Goal: Task Accomplishment & Management: Manage account settings

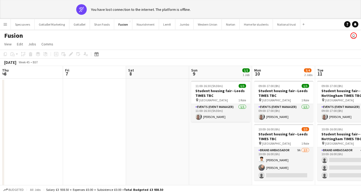
scroll to position [0, 151]
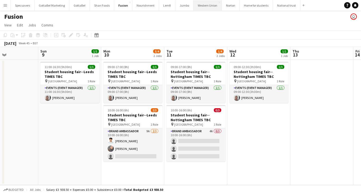
click at [206, 4] on button "Western Union Close" at bounding box center [208, 5] width 28 height 10
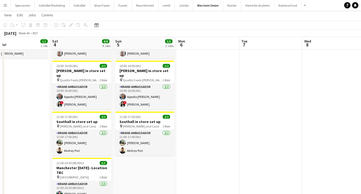
scroll to position [0, 129]
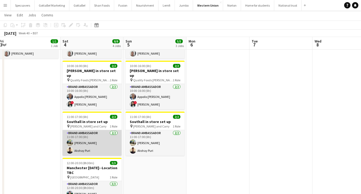
click at [107, 130] on app-card-role "Brand Ambassador [DATE] 11:00-17:00 (6h) [PERSON_NAME]" at bounding box center [92, 143] width 59 height 26
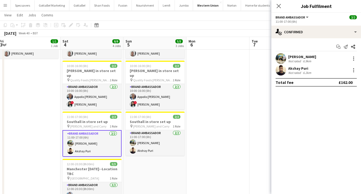
click at [307, 71] on div "6.2km" at bounding box center [307, 73] width 10 height 4
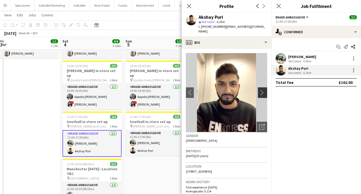
click at [264, 90] on app-icon "chevron-right" at bounding box center [264, 93] width 8 height 6
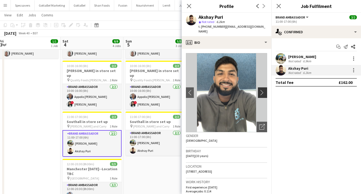
click at [264, 90] on app-icon "chevron-right" at bounding box center [264, 93] width 8 height 6
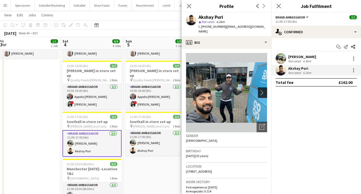
click at [264, 90] on app-icon "chevron-right" at bounding box center [264, 93] width 8 height 6
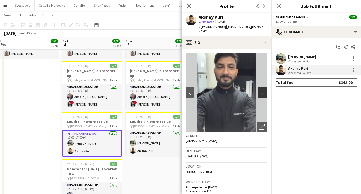
click at [264, 90] on app-icon "chevron-right" at bounding box center [264, 93] width 8 height 6
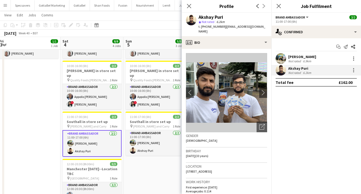
click at [139, 16] on app-page-menu "View Day view expanded Day view collapsed Month view Date picker Jump to [DATE]…" at bounding box center [180, 16] width 361 height 10
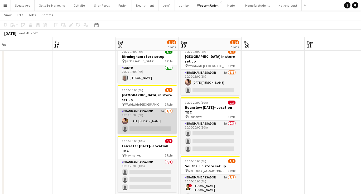
scroll to position [16, 0]
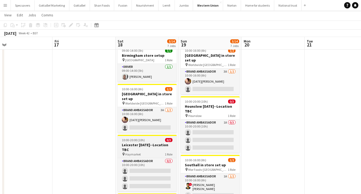
click at [151, 143] on h3 "Leicester [DATE]--Location TBC" at bounding box center [147, 148] width 59 height 10
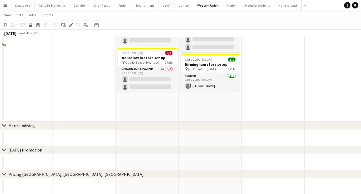
scroll to position [332, 0]
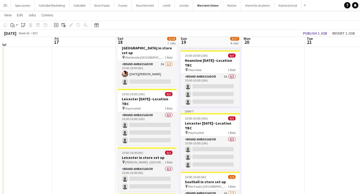
scroll to position [59, 0]
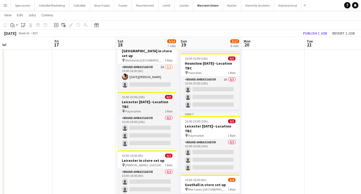
click at [133, 100] on h3 "Leicester [DATE]--Location TBC" at bounding box center [147, 105] width 59 height 10
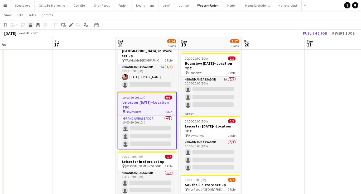
click at [29, 26] on icon "Delete" at bounding box center [31, 25] width 4 height 4
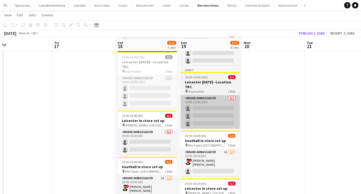
scroll to position [102, 0]
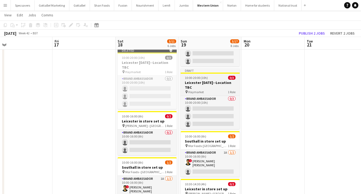
click at [203, 80] on h3 "Leicester [DATE]--Location TBC" at bounding box center [210, 85] width 59 height 10
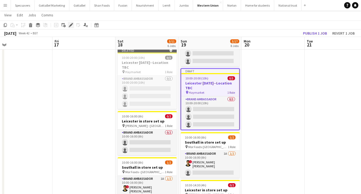
click at [70, 25] on icon "Edit" at bounding box center [71, 25] width 4 height 4
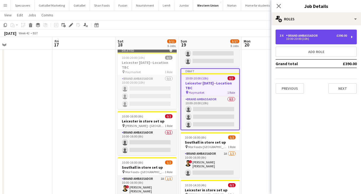
click at [323, 34] on div "3 x Brand Ambassador £390.00 10:00-20:00 (10h)" at bounding box center [316, 37] width 81 height 15
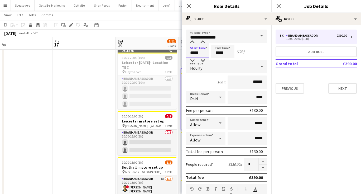
drag, startPoint x: 201, startPoint y: 52, endPoint x: 192, endPoint y: 52, distance: 9.2
click at [192, 52] on input "*****" at bounding box center [197, 51] width 23 height 13
type input "*****"
click at [194, 53] on input "*****" at bounding box center [197, 51] width 23 height 13
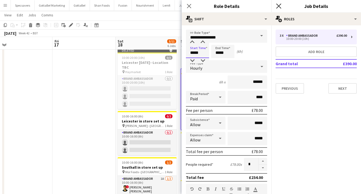
type input "*****"
click at [219, 52] on input "*****" at bounding box center [222, 51] width 23 height 13
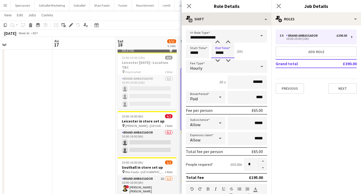
type input "*****"
click at [280, 3] on app-icon "Close pop-in" at bounding box center [279, 6] width 8 height 8
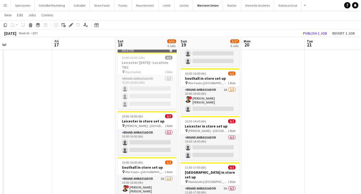
click at [284, 86] on app-date-cell at bounding box center [273, 173] width 63 height 433
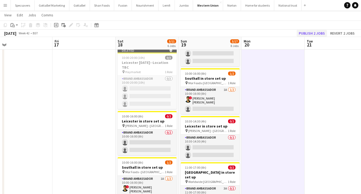
click at [316, 34] on button "Publish 2 jobs" at bounding box center [312, 33] width 30 height 7
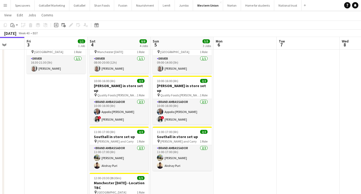
scroll to position [0, 147]
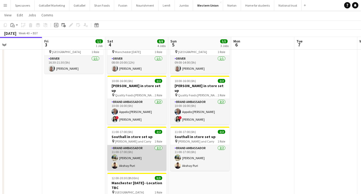
click at [137, 157] on app-card-role "Brand Ambassador [DATE] 11:00-17:00 (6h) [PERSON_NAME]" at bounding box center [136, 158] width 59 height 26
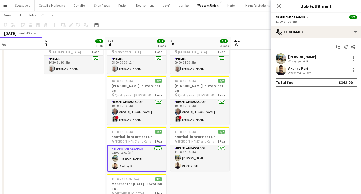
click at [304, 57] on div "[PERSON_NAME]" at bounding box center [303, 56] width 28 height 5
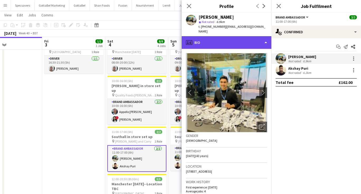
click at [246, 38] on div "profile Bio" at bounding box center [227, 42] width 90 height 13
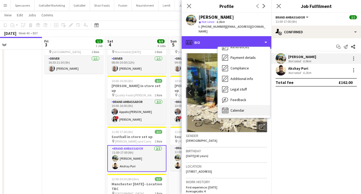
scroll to position [60, 0]
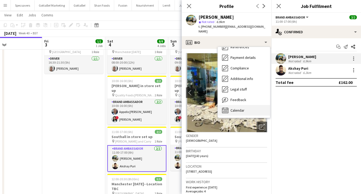
click at [236, 108] on span "Calendar" at bounding box center [238, 110] width 14 height 5
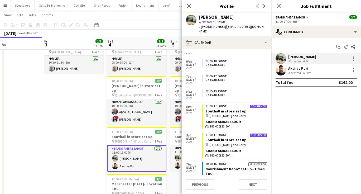
scroll to position [702, 0]
click at [234, 149] on div "Brand Ambassador" at bounding box center [237, 151] width 62 height 5
click at [243, 125] on div "wallet £81.00 (£13.50/hr)" at bounding box center [237, 127] width 62 height 5
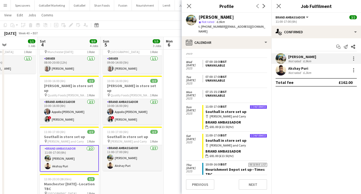
scroll to position [0, 0]
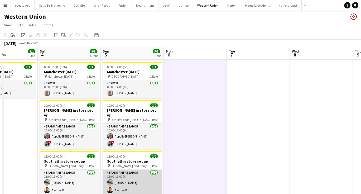
click at [137, 170] on app-card-role "Brand Ambassador [DATE] 11:00-17:00 (6h) [PERSON_NAME]" at bounding box center [132, 183] width 59 height 26
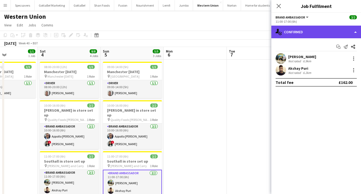
click at [316, 32] on div "single-neutral-actions-check-2 Confirmed" at bounding box center [317, 32] width 90 height 13
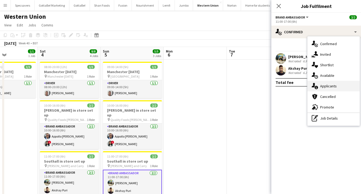
click at [326, 88] on div "single-neutral-actions-information Applicants" at bounding box center [334, 86] width 52 height 11
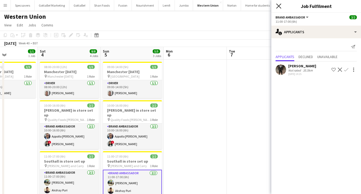
click at [279, 6] on icon at bounding box center [278, 5] width 5 height 5
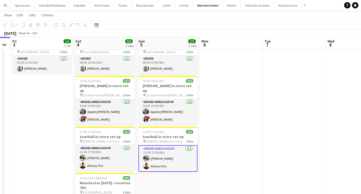
scroll to position [0, 178]
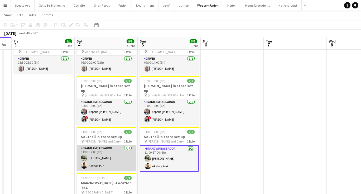
click at [120, 154] on app-card-role "Brand Ambassador [DATE] 11:00-17:00 (6h) [PERSON_NAME]" at bounding box center [106, 158] width 59 height 26
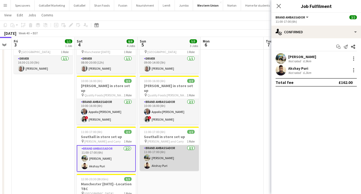
click at [179, 145] on app-card-role "Brand Ambassador [DATE] 11:00-17:00 (6h) [PERSON_NAME]" at bounding box center [169, 158] width 59 height 26
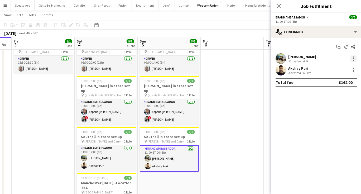
click at [354, 58] on div at bounding box center [354, 58] width 1 height 1
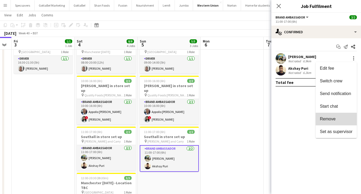
click at [323, 121] on span "Remove" at bounding box center [328, 119] width 16 height 4
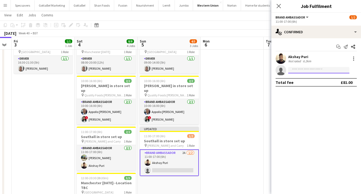
click at [315, 69] on input at bounding box center [319, 70] width 61 height 6
type input "*****"
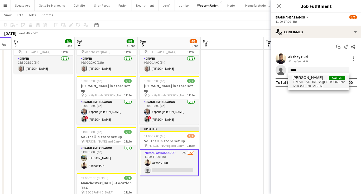
click at [318, 79] on span "[PERSON_NAME] Active" at bounding box center [319, 78] width 53 height 4
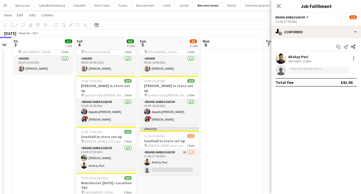
click at [199, 35] on div "[DATE] Week 40 • BST Publish 1 job Revert 1 job" at bounding box center [180, 33] width 361 height 7
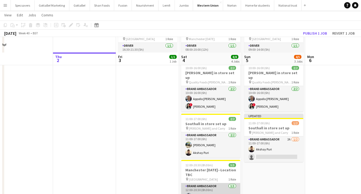
scroll to position [18, 0]
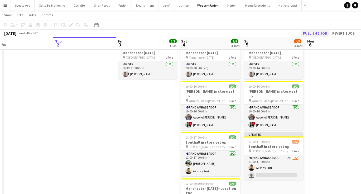
click at [308, 34] on button "Publish 1 job" at bounding box center [315, 33] width 28 height 7
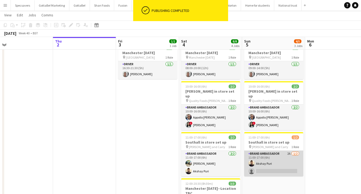
click at [274, 151] on app-card-role "Brand Ambassador 2A [DATE] 11:00-17:00 (6h) [PERSON_NAME] single-neutral-actions" at bounding box center [273, 164] width 59 height 26
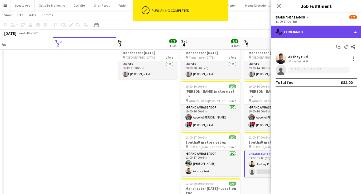
click at [325, 32] on div "single-neutral-actions-check-2 Confirmed" at bounding box center [317, 32] width 90 height 13
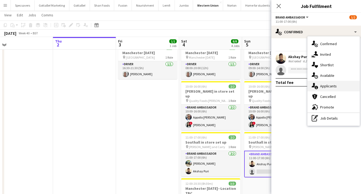
click at [330, 88] on div "single-neutral-actions-information Applicants" at bounding box center [334, 86] width 52 height 11
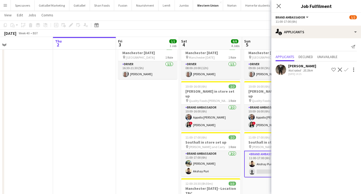
click at [261, 168] on app-card-role "Brand Ambassador 2A [DATE] 11:00-17:00 (6h) [PERSON_NAME] single-neutral-actions" at bounding box center [273, 164] width 59 height 27
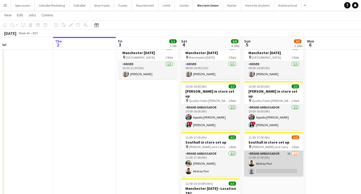
click at [262, 164] on app-card-role "Brand Ambassador 2A [DATE] 11:00-17:00 (6h) [PERSON_NAME] single-neutral-actions" at bounding box center [273, 164] width 59 height 26
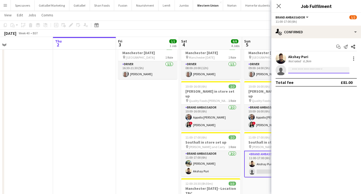
click at [302, 71] on input at bounding box center [319, 70] width 61 height 6
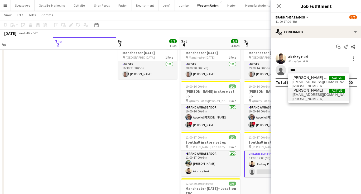
type input "****"
click at [317, 95] on span "[EMAIL_ADDRESS][DOMAIN_NAME]" at bounding box center [319, 95] width 53 height 4
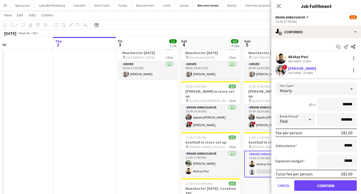
click at [325, 185] on button "Confirm" at bounding box center [326, 185] width 63 height 11
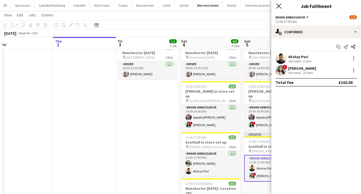
click at [279, 6] on icon at bounding box center [278, 5] width 5 height 5
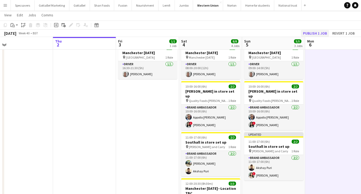
click at [315, 35] on button "Publish 1 job" at bounding box center [315, 33] width 28 height 7
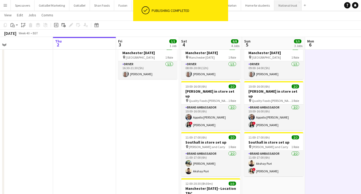
click at [280, 7] on button "National trust Close" at bounding box center [288, 5] width 27 height 10
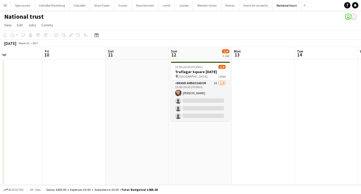
scroll to position [0, 210]
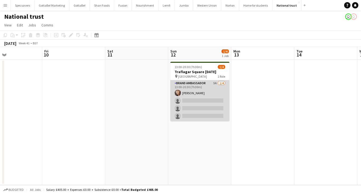
click at [215, 104] on app-card-role "Brand Ambassador 5A [DATE] 13:00-20:30 (7h30m) [PERSON_NAME] single-neutral-act…" at bounding box center [200, 100] width 59 height 41
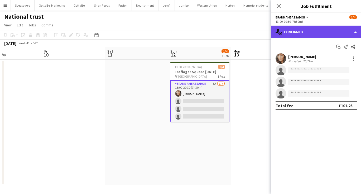
click at [319, 34] on div "single-neutral-actions-check-2 Confirmed" at bounding box center [317, 32] width 90 height 13
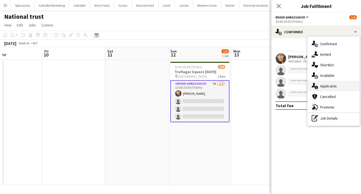
click at [334, 85] on span "Applicants" at bounding box center [329, 86] width 17 height 5
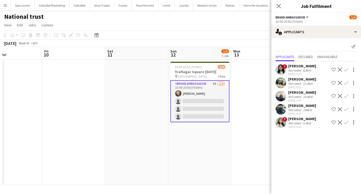
click at [346, 122] on app-icon "Confirm" at bounding box center [347, 122] width 4 height 4
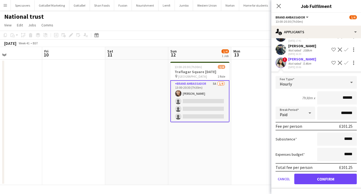
scroll to position [60, 0]
click at [332, 178] on button "Confirm" at bounding box center [326, 179] width 63 height 11
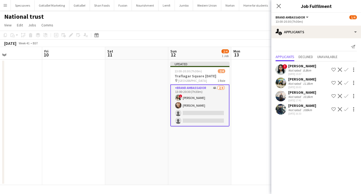
scroll to position [0, 0]
click at [278, 5] on icon at bounding box center [278, 5] width 5 height 5
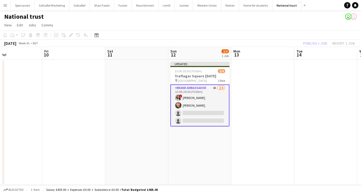
click at [265, 99] on app-date-cell at bounding box center [263, 122] width 63 height 125
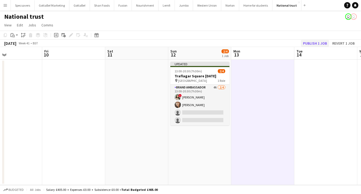
click at [315, 43] on button "Publish 1 job" at bounding box center [315, 43] width 28 height 7
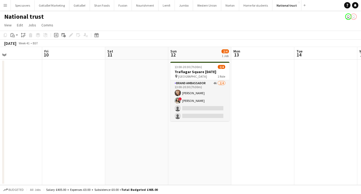
click at [260, 31] on app-toolbar "Copy Paste Paste Command V Paste with crew Command Shift V Paste linked Job [GE…" at bounding box center [180, 35] width 361 height 9
click at [141, 8] on button "Nourishment Close" at bounding box center [145, 5] width 27 height 10
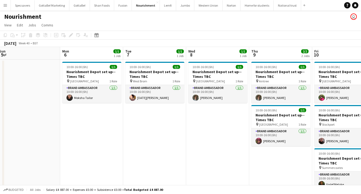
scroll to position [0, 129]
